Goal: Use online tool/utility

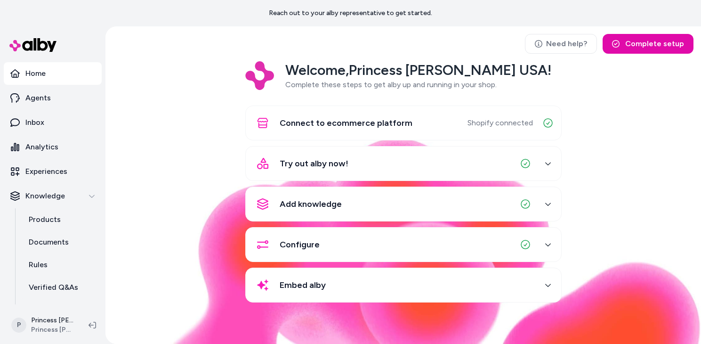
click at [27, 18] on div "Reach out to your alby representative to get started." at bounding box center [350, 13] width 701 height 26
click at [319, 165] on span "Try out alby now!" at bounding box center [314, 163] width 69 height 13
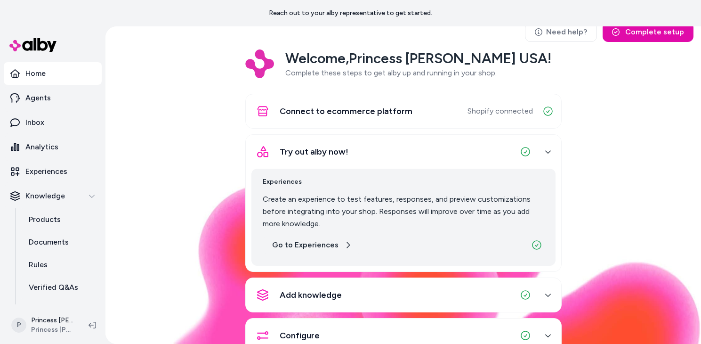
scroll to position [12, 0]
click at [308, 246] on link "Go to Experiences" at bounding box center [312, 244] width 98 height 19
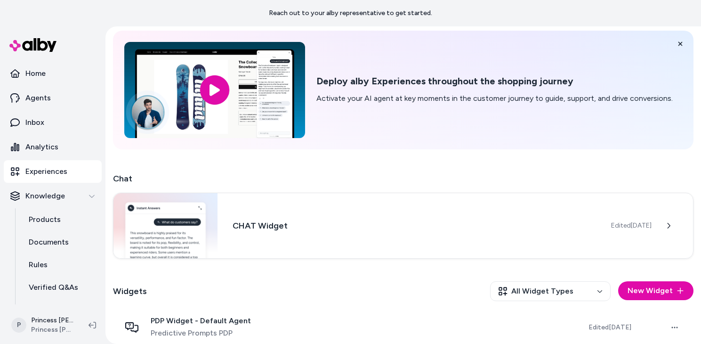
scroll to position [121, 0]
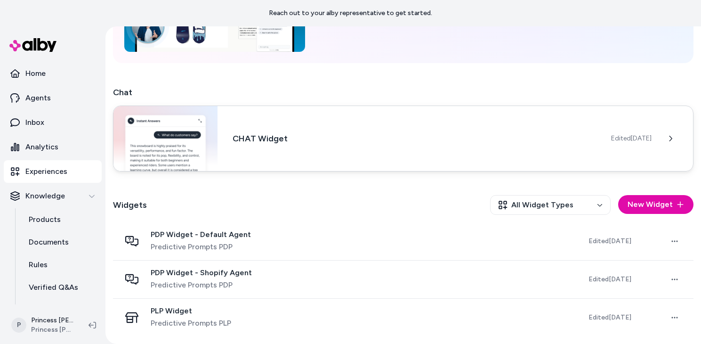
click at [459, 137] on h3 "CHAT Widget" at bounding box center [413, 138] width 363 height 13
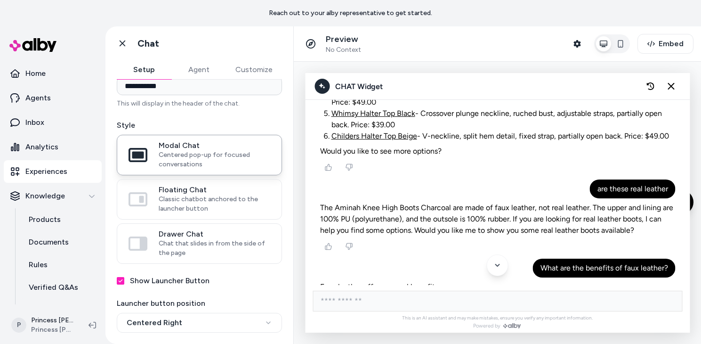
scroll to position [3559, 0]
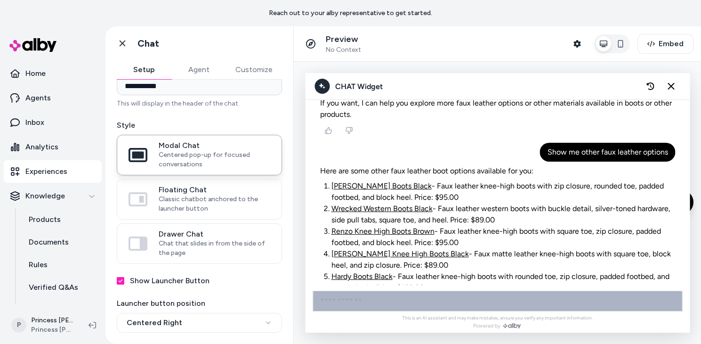
click at [395, 292] on input "AI Shopping Assistant" at bounding box center [496, 300] width 369 height 21
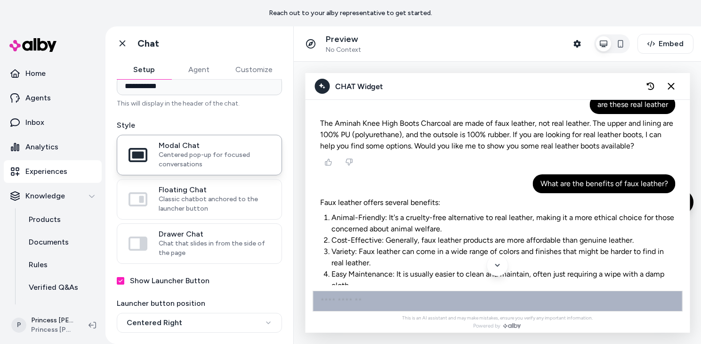
scroll to position [3239, 0]
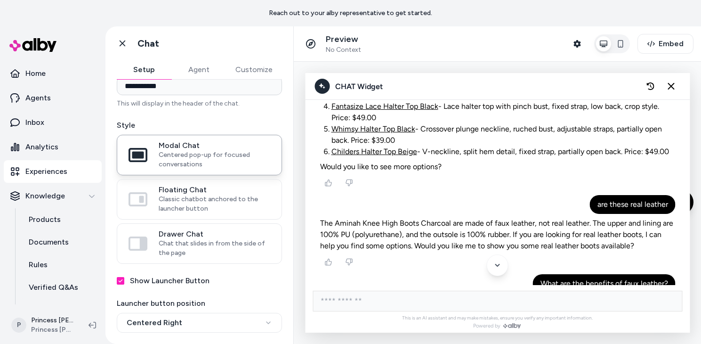
click at [250, 73] on button "Customize" at bounding box center [254, 69] width 56 height 19
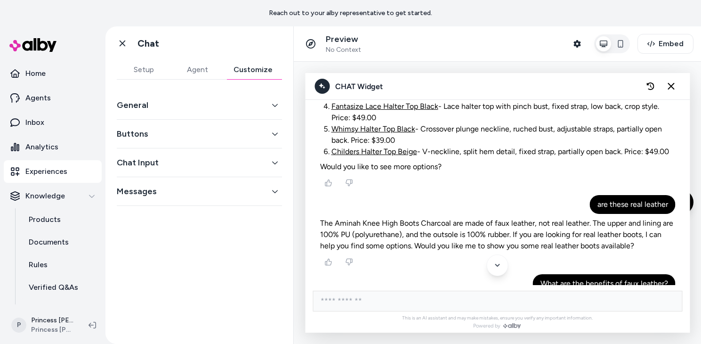
click at [204, 164] on button "Chat Input" at bounding box center [199, 162] width 165 height 13
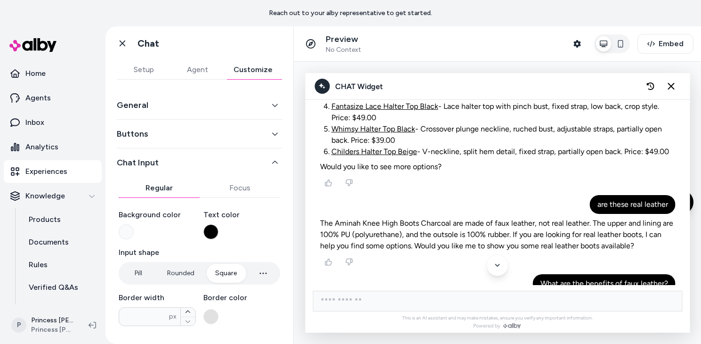
click at [204, 164] on button "Chat Input" at bounding box center [199, 162] width 165 height 13
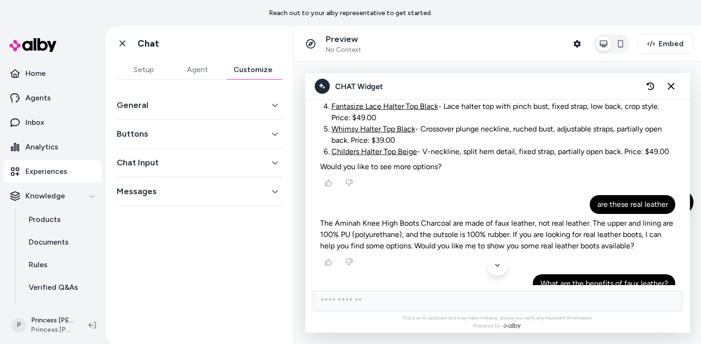
click at [193, 202] on div "Messages" at bounding box center [199, 191] width 165 height 29
click at [181, 196] on button "Messages" at bounding box center [199, 190] width 165 height 13
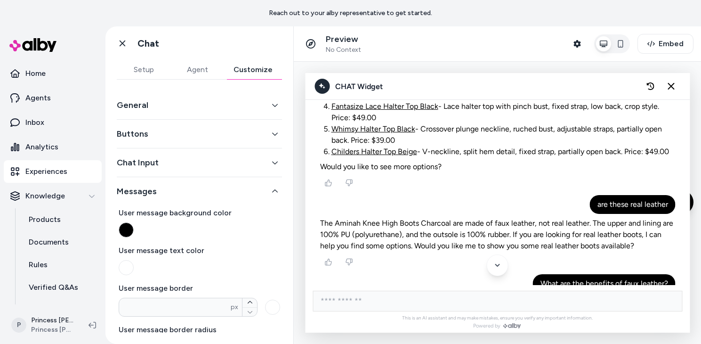
click at [181, 196] on button "Messages" at bounding box center [199, 190] width 165 height 13
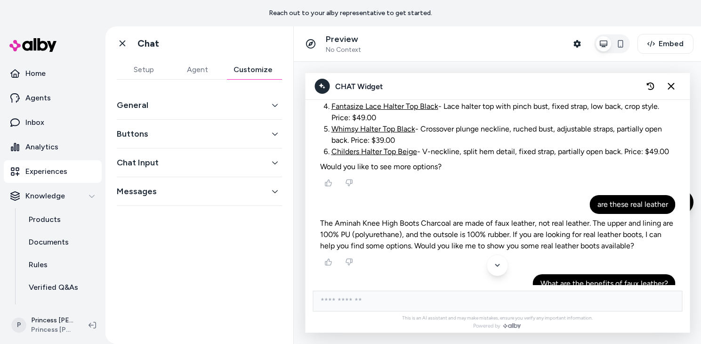
click at [188, 67] on button "Agent" at bounding box center [197, 69] width 54 height 19
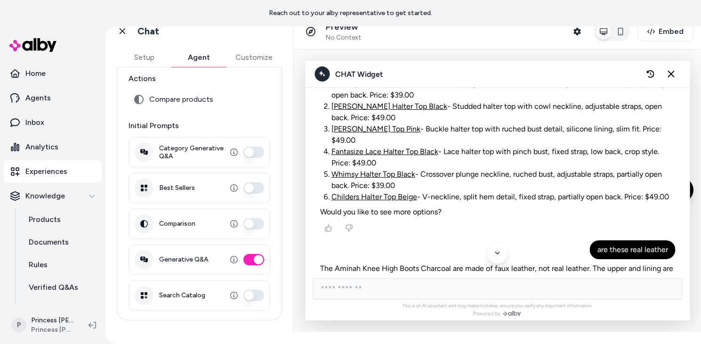
scroll to position [3559, 0]
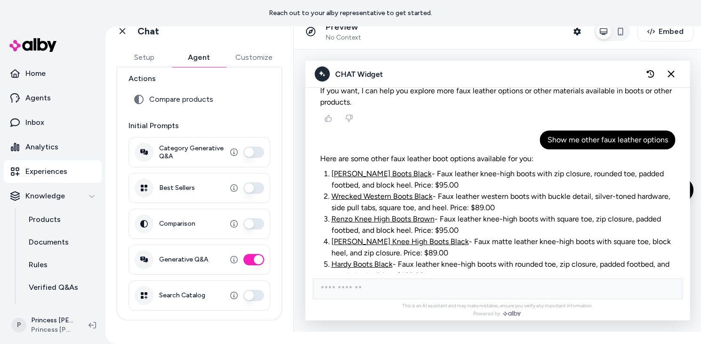
click at [370, 276] on div "This is an AI assistant and may make mistakes, ensure you verify any important …" at bounding box center [497, 296] width 384 height 48
click at [350, 281] on input "AI Shopping Assistant" at bounding box center [496, 288] width 369 height 21
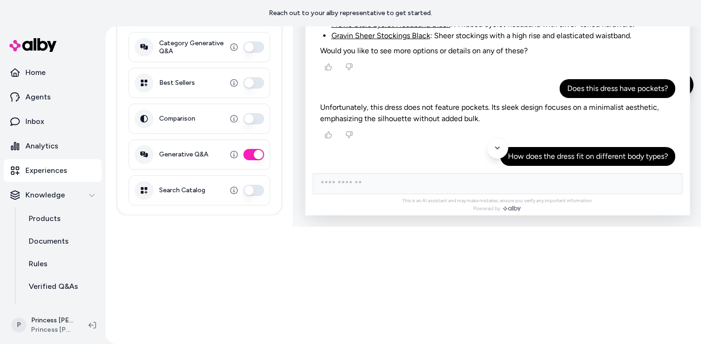
scroll to position [1952, 0]
